Goal: Find specific page/section: Find specific page/section

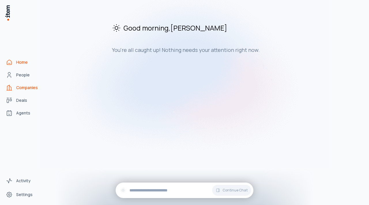
click at [23, 88] on span "Companies" at bounding box center [27, 88] width 22 height 6
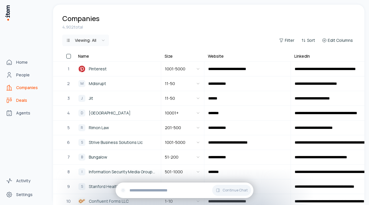
click at [21, 101] on span "Deals" at bounding box center [21, 100] width 11 height 6
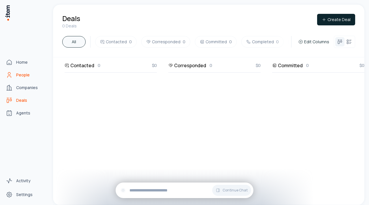
click at [25, 72] on link "People" at bounding box center [25, 75] width 44 height 12
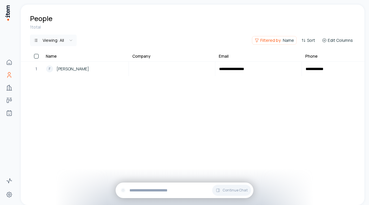
click at [168, 34] on div "1 total Viewing: All Filtered by: Name Sort Edit Columns" at bounding box center [193, 38] width 344 height 29
